Goal: Information Seeking & Learning: Check status

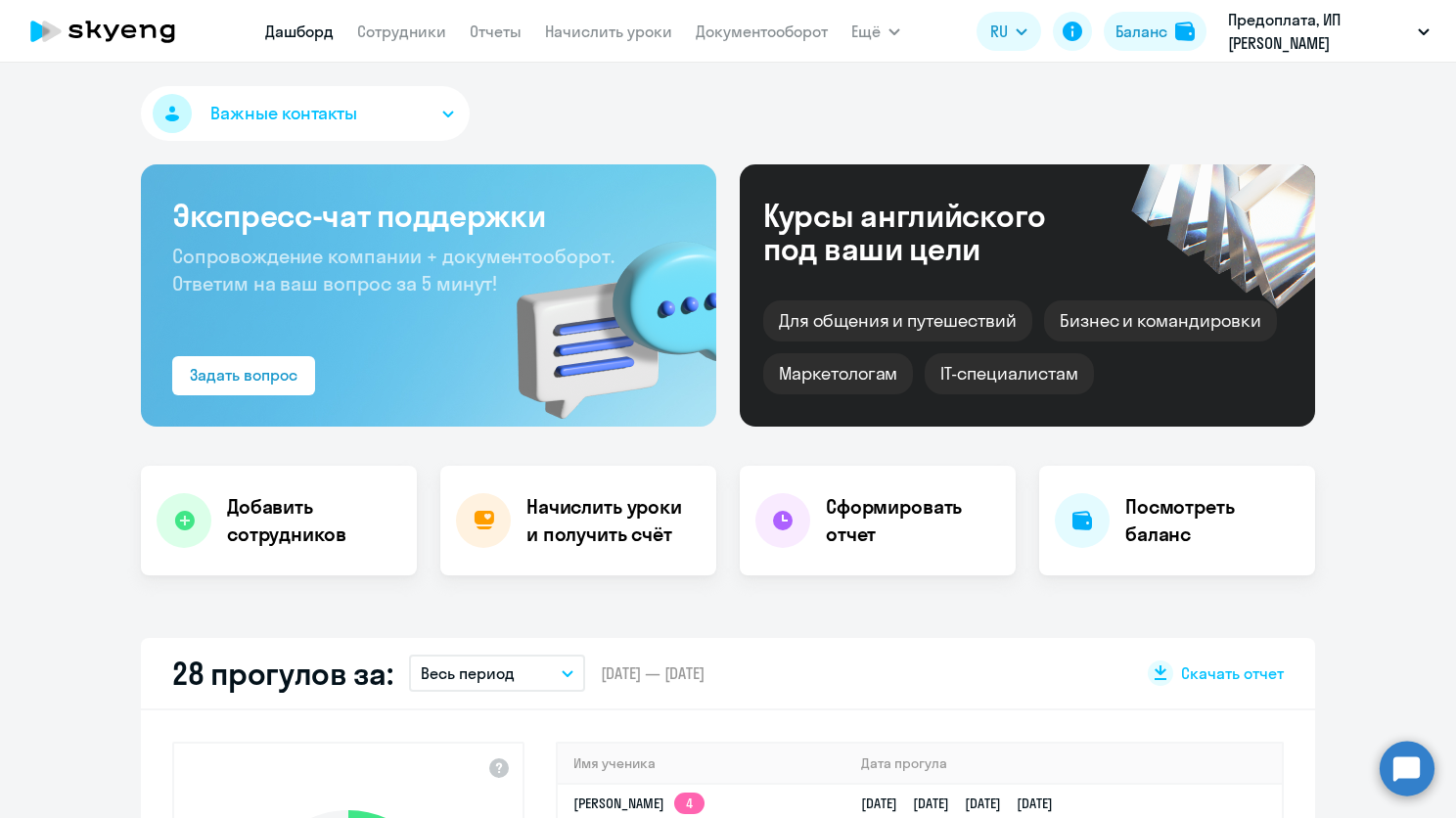
select select "30"
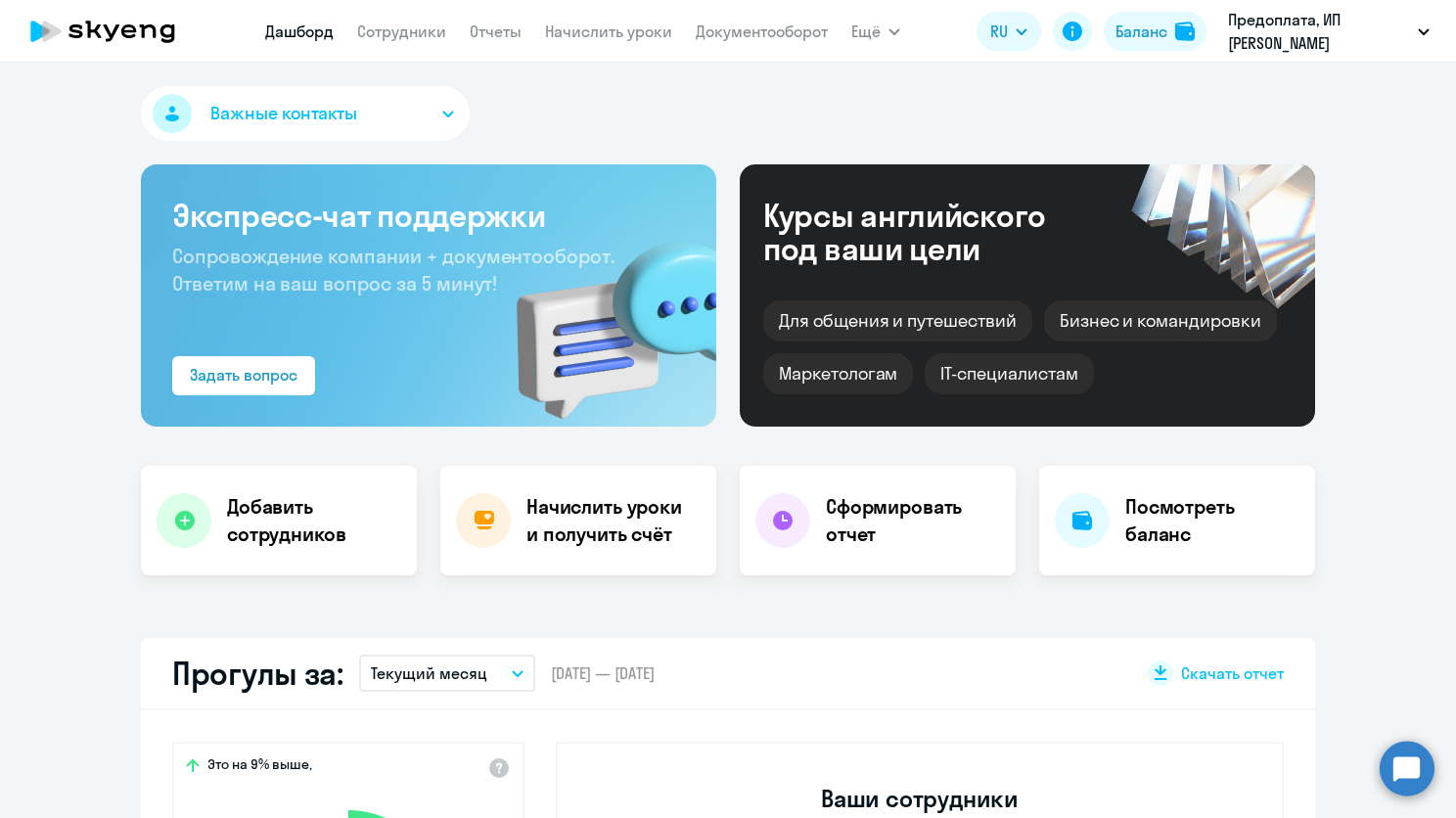
select select "30"
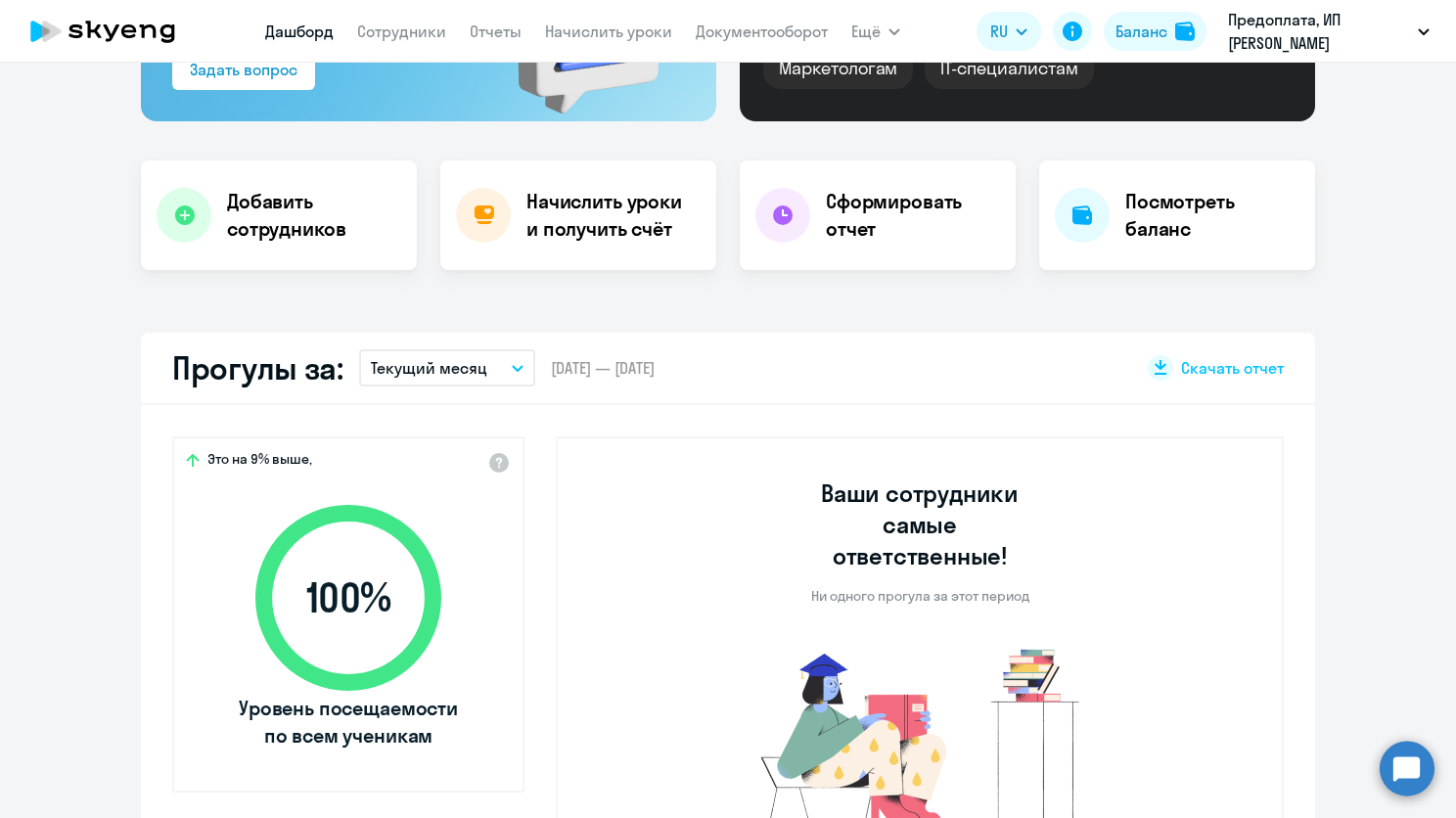
scroll to position [294, 0]
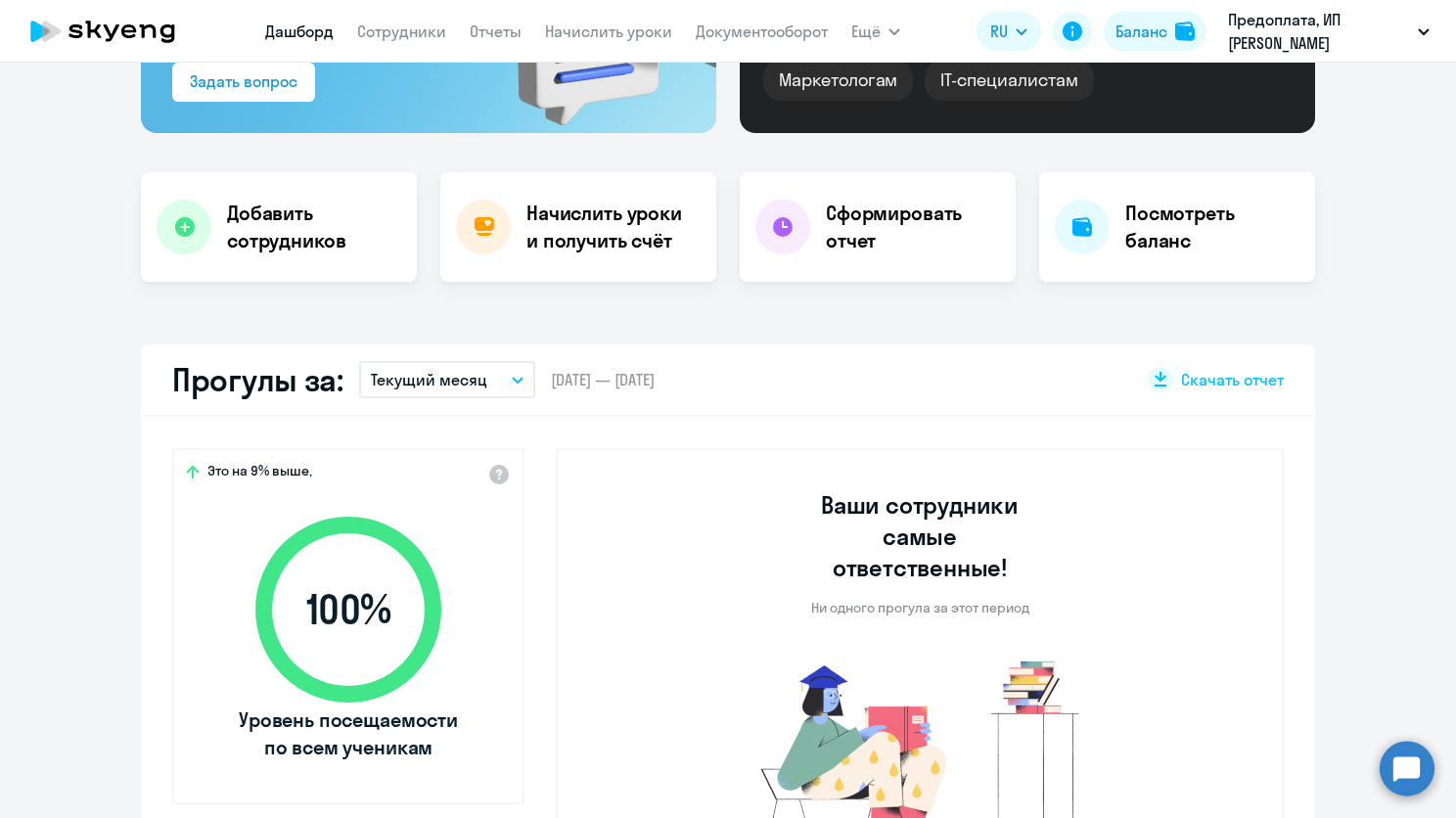
click at [513, 380] on icon "button" at bounding box center [518, 380] width 10 height 5
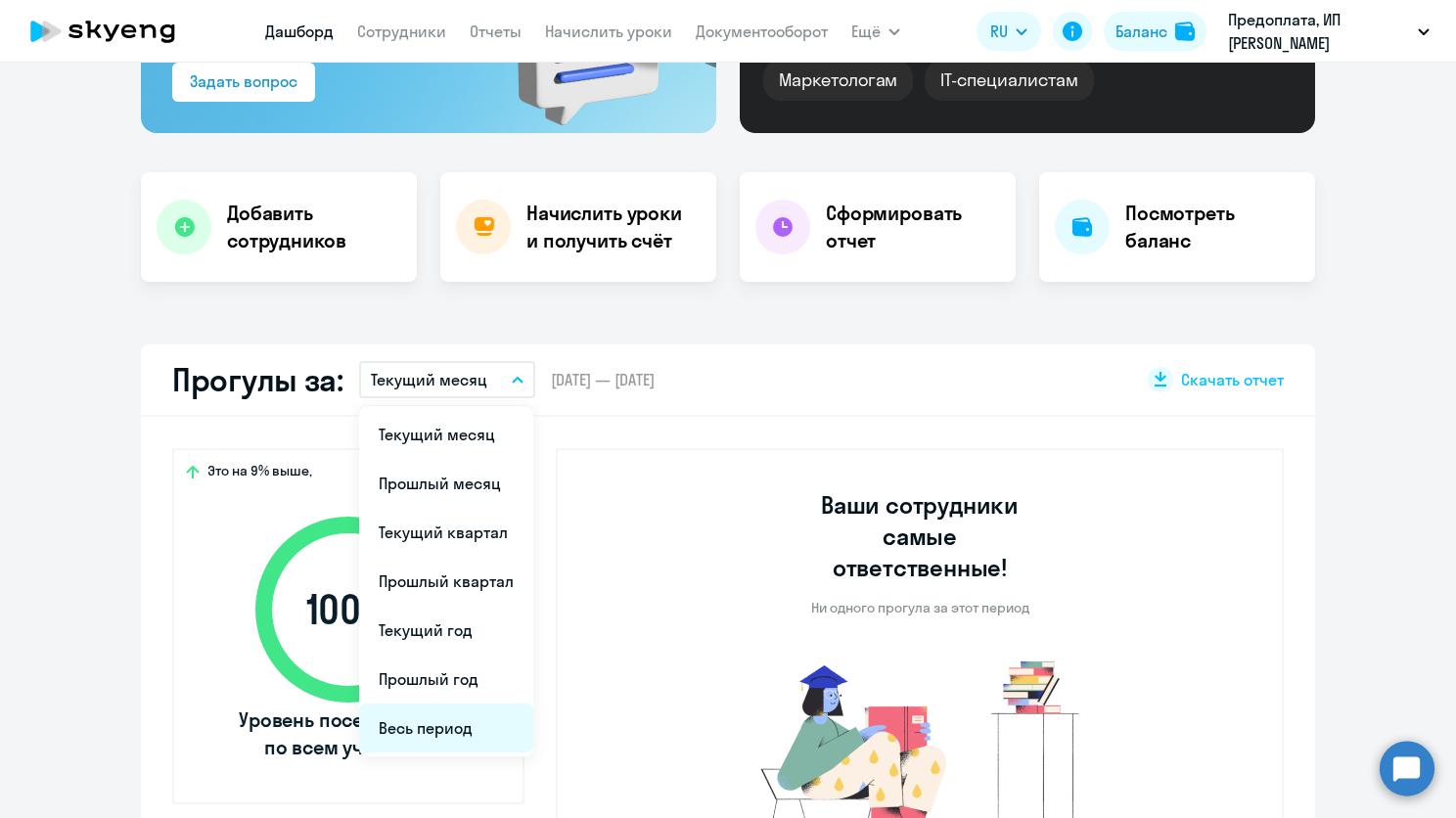
click at [457, 739] on li "Весь период" at bounding box center [446, 727] width 174 height 49
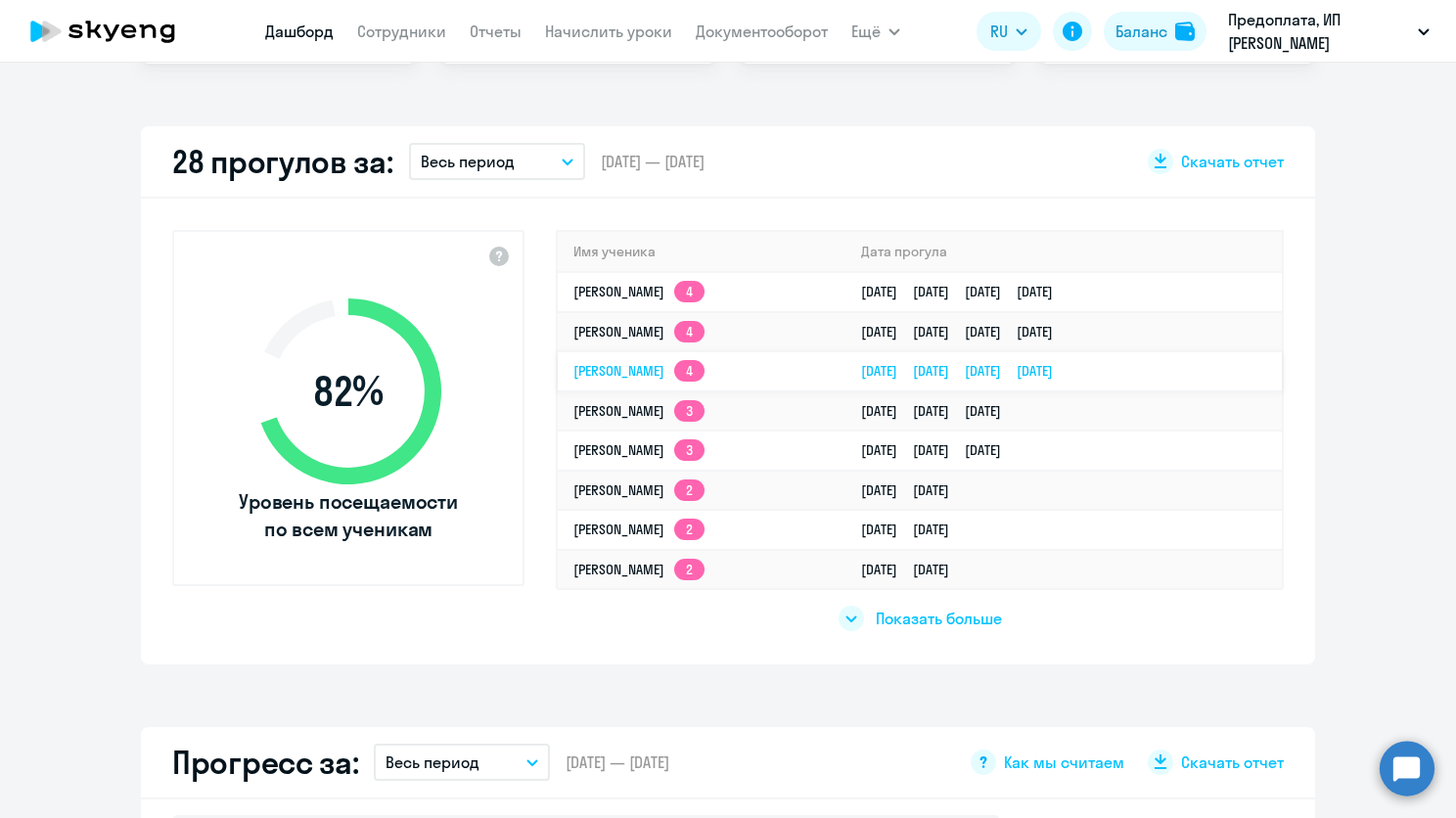
scroll to position [587, 0]
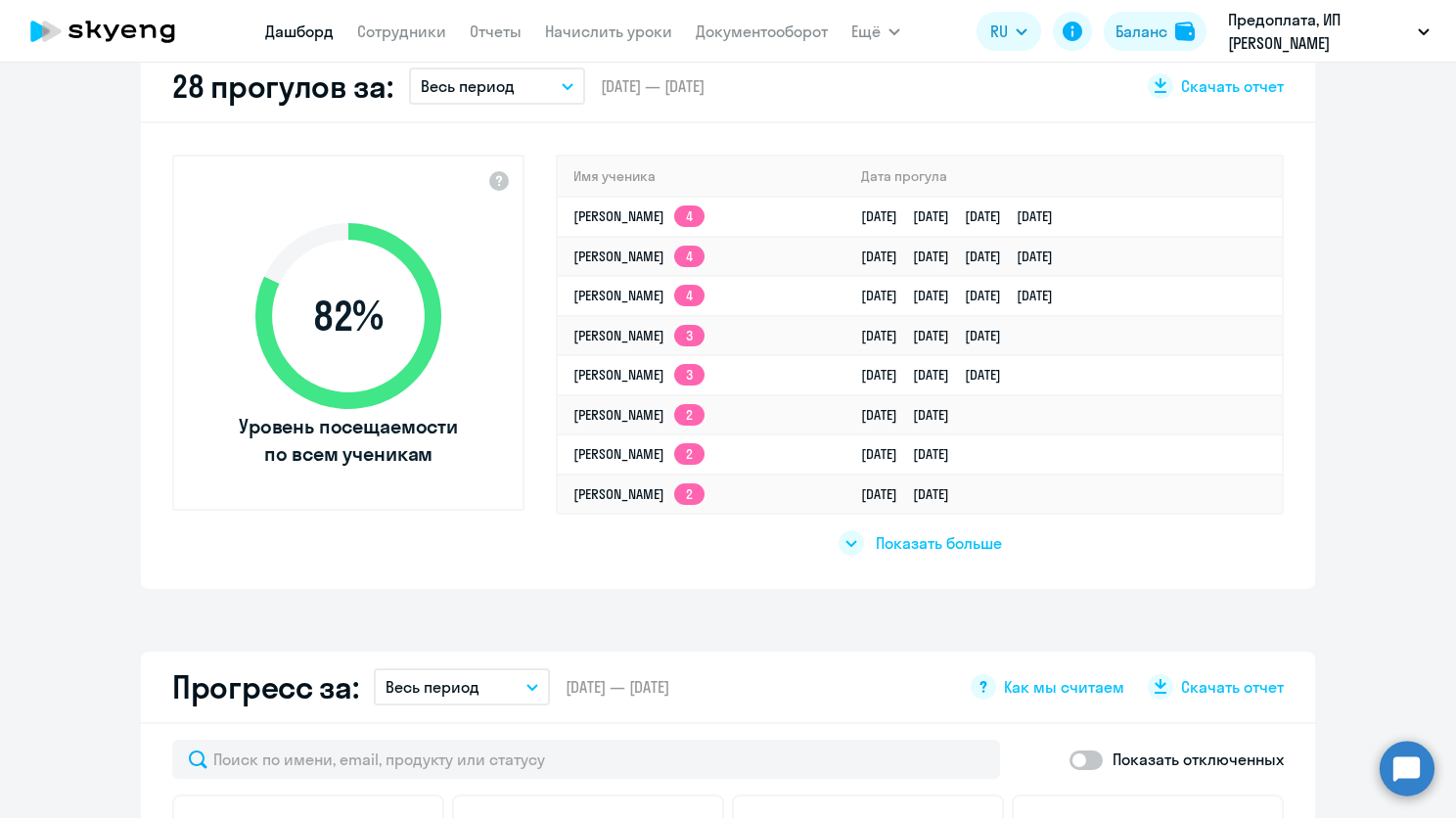
click at [849, 540] on div at bounding box center [851, 543] width 26 height 26
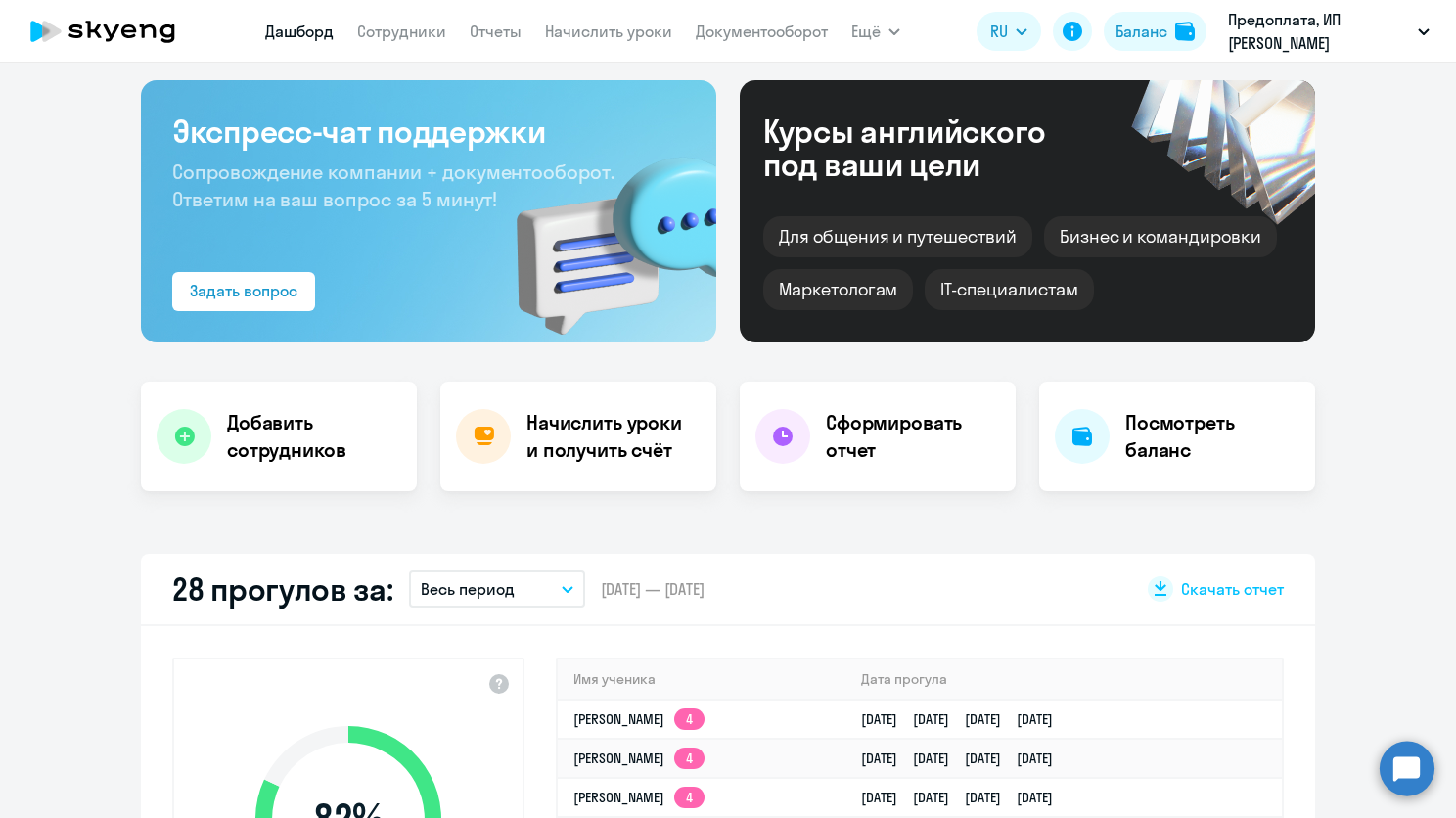
scroll to position [0, 0]
